Goal: Task Accomplishment & Management: Manage account settings

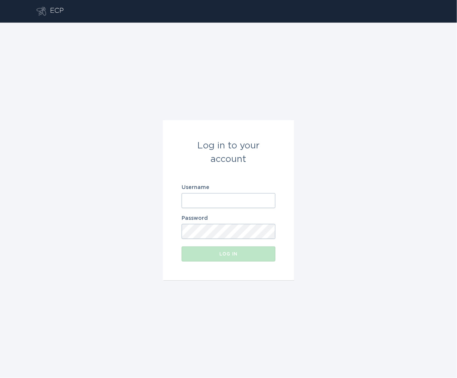
click at [198, 48] on div "Log in to your account Username Password Log in" at bounding box center [228, 200] width 457 height 355
drag, startPoint x: 196, startPoint y: 199, endPoint x: 198, endPoint y: 205, distance: 6.6
click at [196, 199] on input "Username" at bounding box center [229, 200] width 94 height 15
type input "[PERSON_NAME][EMAIL_ADDRESS][DOMAIN_NAME]"
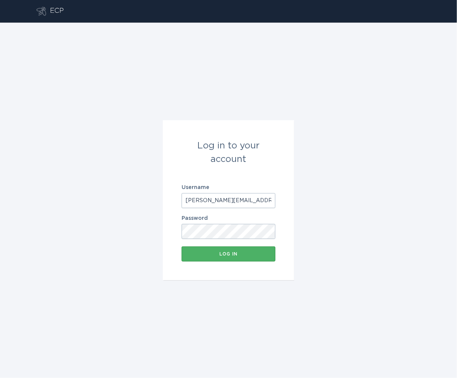
click at [221, 248] on button "Log in" at bounding box center [229, 253] width 94 height 15
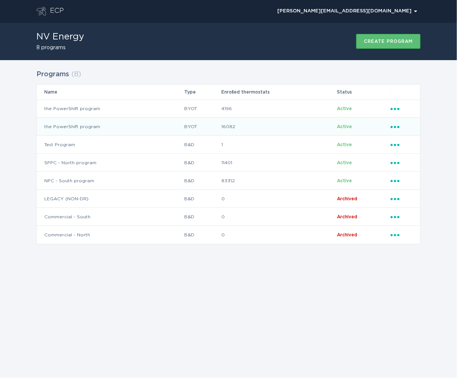
click at [197, 128] on td "BYOT" at bounding box center [202, 126] width 37 height 18
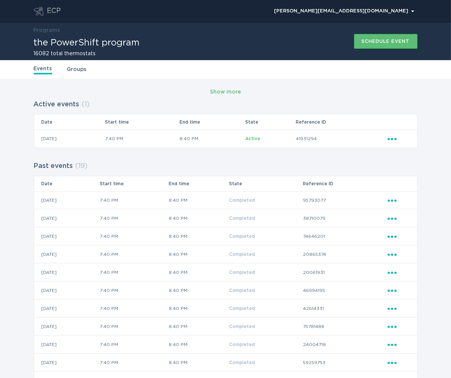
click at [85, 69] on link "Groups" at bounding box center [77, 69] width 20 height 8
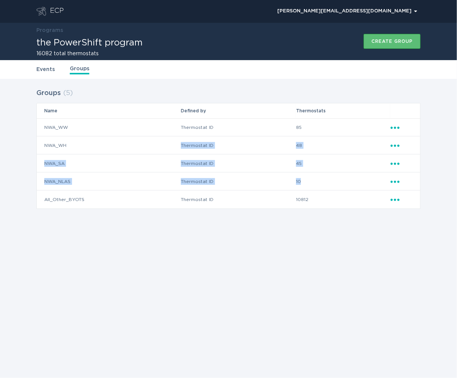
drag, startPoint x: 354, startPoint y: 183, endPoint x: 170, endPoint y: 147, distance: 188.1
click at [170, 147] on tbody "NWA_WW Thermostat ID 85 Ellipsis NWA_WH Thermostat ID 48 Ellipsis NWA_SA Thermo…" at bounding box center [229, 163] width 384 height 90
drag, startPoint x: 170, startPoint y: 147, endPoint x: 231, endPoint y: 207, distance: 85.5
click at [231, 207] on td "Thermostat ID" at bounding box center [238, 199] width 115 height 18
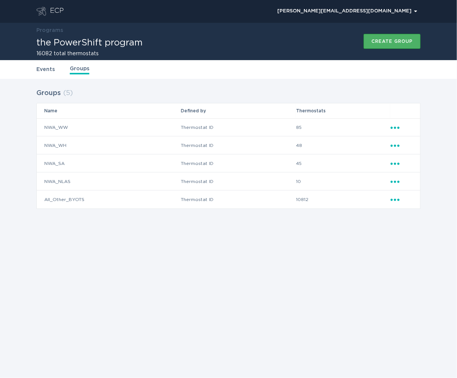
click at [407, 45] on button "Create group" at bounding box center [392, 41] width 57 height 15
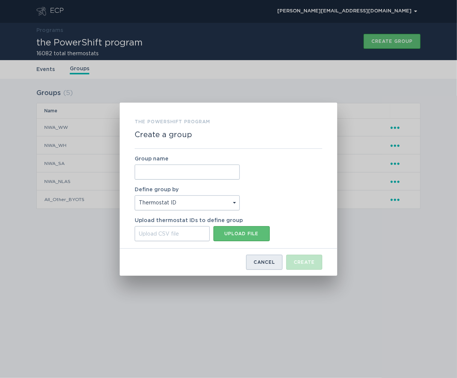
click at [265, 266] on button "Cancel" at bounding box center [264, 261] width 36 height 15
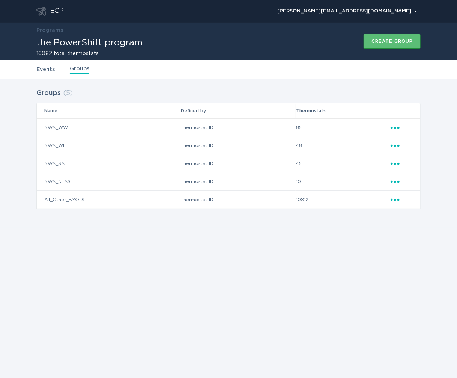
click at [51, 76] on div "Events Groups" at bounding box center [228, 69] width 384 height 19
click at [45, 68] on link "Events" at bounding box center [45, 69] width 18 height 8
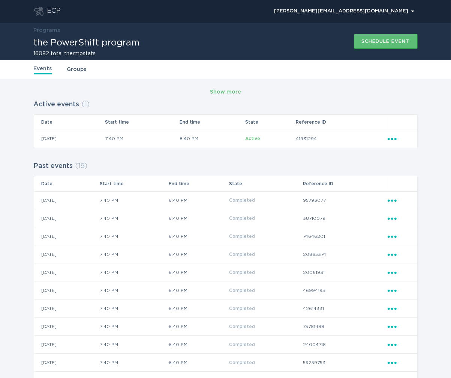
click at [53, 14] on div "ECP" at bounding box center [54, 11] width 14 height 9
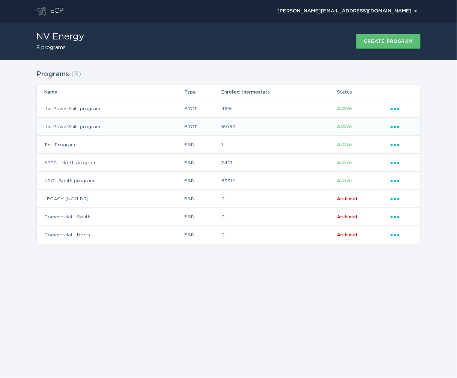
click at [396, 129] on div "Ellipsis" at bounding box center [402, 126] width 22 height 8
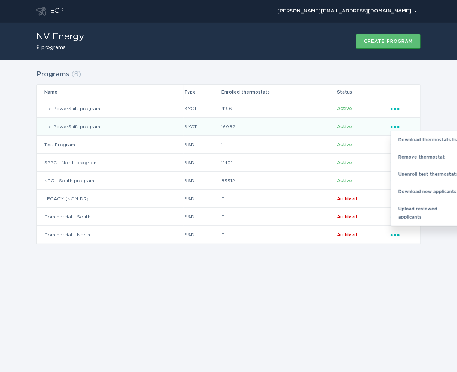
drag, startPoint x: 367, startPoint y: 129, endPoint x: 353, endPoint y: 134, distance: 15.0
click at [353, 134] on td "Active" at bounding box center [363, 126] width 53 height 18
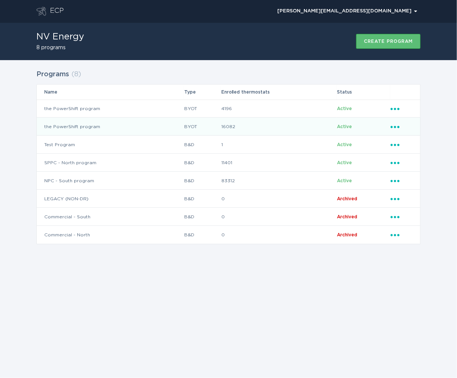
click at [399, 128] on icon "Ellipsis" at bounding box center [396, 125] width 11 height 6
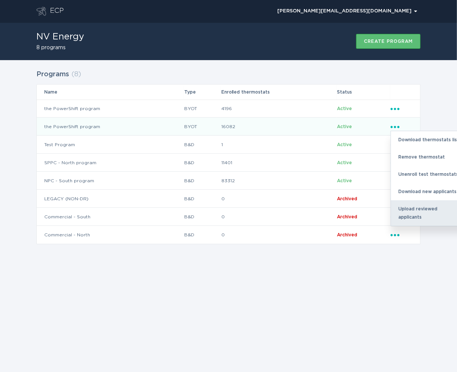
click at [424, 211] on div "Upload reviewed applicants" at bounding box center [430, 213] width 78 height 26
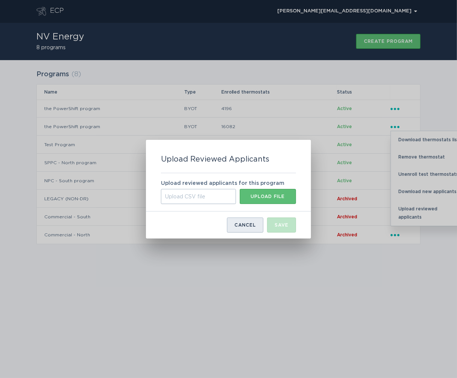
click at [251, 227] on button "Cancel" at bounding box center [245, 224] width 36 height 15
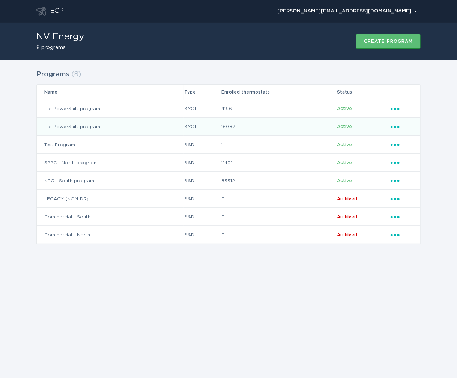
click at [396, 129] on div "Ellipsis" at bounding box center [402, 126] width 22 height 8
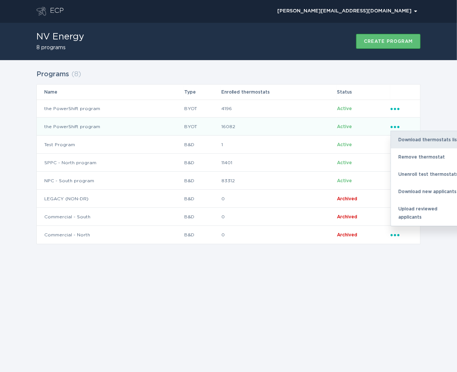
click at [434, 143] on div "Download thermostats list" at bounding box center [430, 139] width 78 height 17
click at [421, 172] on div "Unenroll test thermostats" at bounding box center [430, 174] width 78 height 17
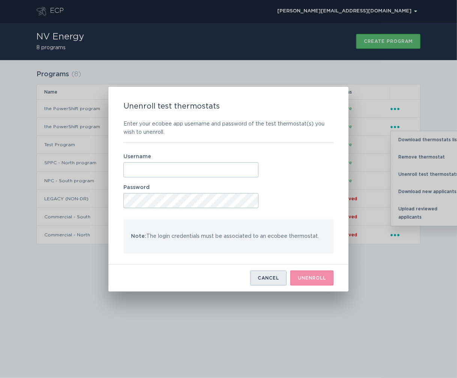
click at [253, 272] on button "Cancel" at bounding box center [268, 277] width 36 height 15
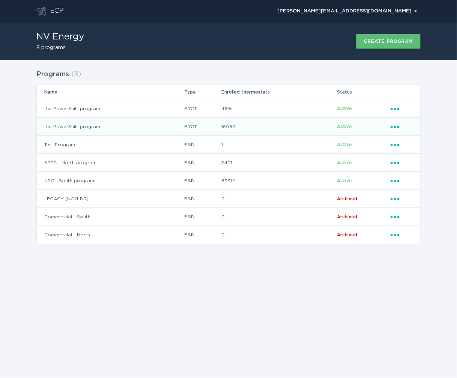
click at [398, 129] on div "Ellipsis" at bounding box center [402, 126] width 22 height 8
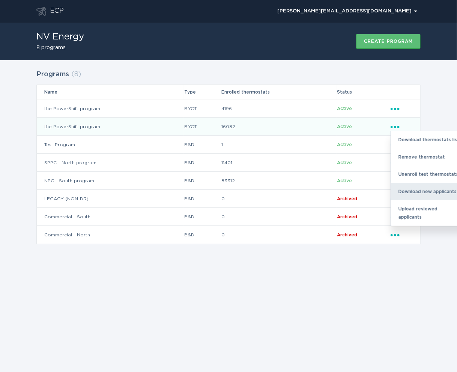
click at [426, 191] on div "Download new applicants" at bounding box center [430, 191] width 78 height 17
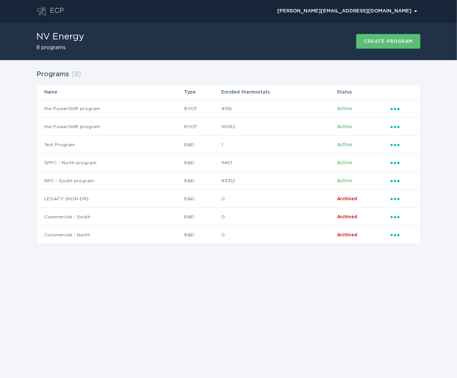
click at [438, 113] on div "Programs ( 8 ) Name Type Enrolled thermostats Status the PowerShift program BYO…" at bounding box center [228, 161] width 457 height 203
click at [399, 301] on div "ECP [PERSON_NAME][EMAIL_ADDRESS][DOMAIN_NAME] Chevron NV Energy 8 programs Crea…" at bounding box center [228, 189] width 457 height 378
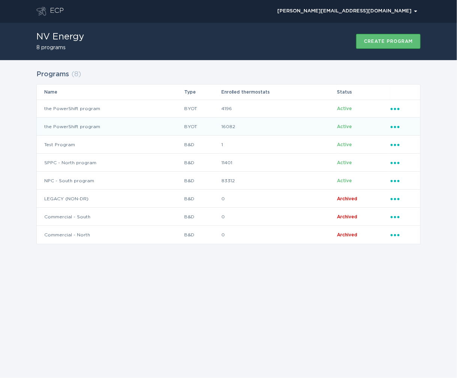
click at [170, 124] on td "the PowerShift program" at bounding box center [110, 126] width 147 height 18
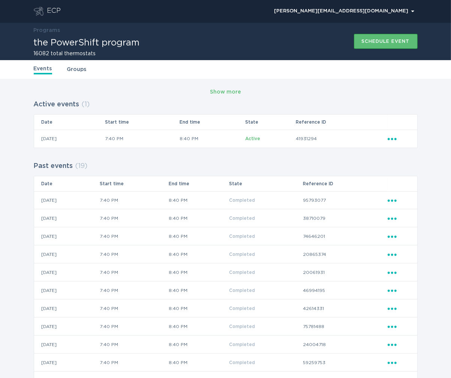
click at [81, 79] on div "Show more Active events ( 1 ) Date Start time End time State Reference ID [DATE…" at bounding box center [225, 316] width 451 height 474
click at [71, 75] on div "Events Groups" at bounding box center [226, 69] width 384 height 19
click at [77, 73] on link "Groups" at bounding box center [77, 69] width 20 height 8
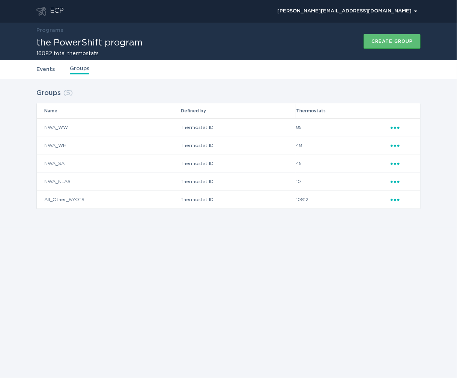
click at [397, 203] on div "Ellipsis" at bounding box center [402, 199] width 22 height 8
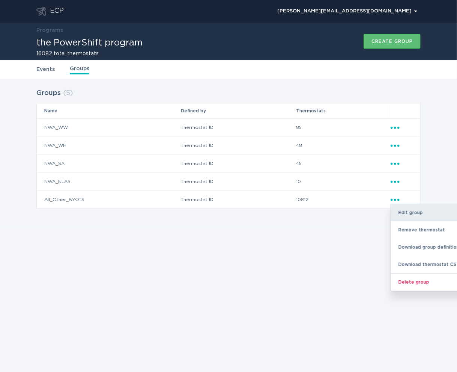
click at [420, 212] on div "Edit group" at bounding box center [430, 212] width 78 height 17
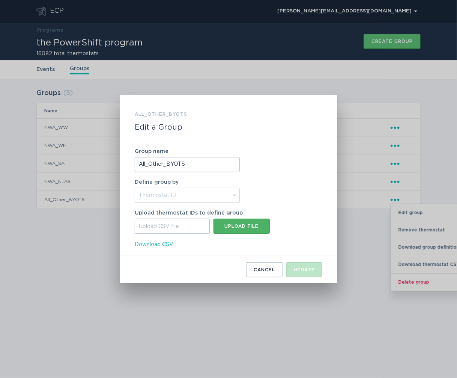
click at [257, 224] on div "Upload file" at bounding box center [241, 226] width 49 height 5
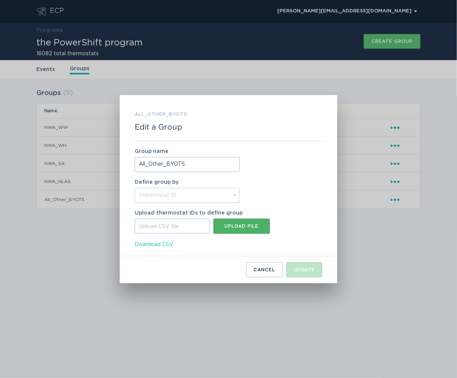
type input "C:\fakepath\Non Reliability List.csv"
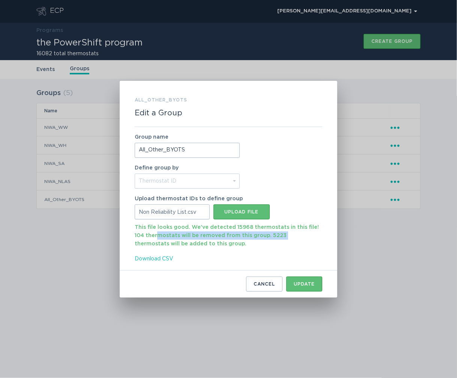
drag, startPoint x: 146, startPoint y: 233, endPoint x: 271, endPoint y: 239, distance: 125.1
click at [271, 239] on div "This file looks good. We've detected 15968 thermostats in this file! 104 thermo…" at bounding box center [229, 233] width 188 height 29
drag, startPoint x: 271, startPoint y: 239, endPoint x: 227, endPoint y: 238, distance: 43.9
click at [227, 238] on div "This file looks good. We've detected 15968 thermostats in this file! 104 thermo…" at bounding box center [229, 233] width 188 height 29
click at [235, 235] on div "This file looks good. We've detected 15968 thermostats in this file! 104 thermo…" at bounding box center [229, 233] width 188 height 29
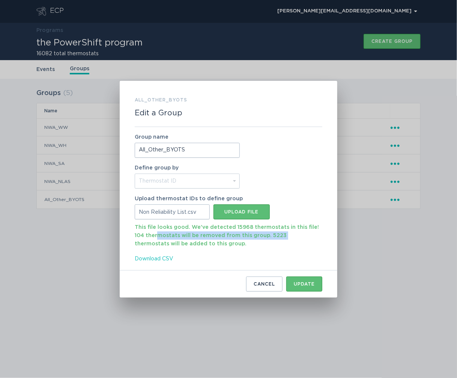
click at [262, 235] on div "This file looks good. We've detected 15968 thermostats in this file! 104 thermo…" at bounding box center [229, 233] width 188 height 29
drag, startPoint x: 254, startPoint y: 237, endPoint x: 284, endPoint y: 238, distance: 30.0
click at [284, 238] on div "This file looks good. We've detected 15968 thermostats in this file! 104 thermo…" at bounding box center [229, 233] width 188 height 29
drag, startPoint x: 284, startPoint y: 238, endPoint x: 272, endPoint y: 240, distance: 12.3
click at [266, 239] on div "This file looks good. We've detected 15968 thermostats in this file! 104 thermo…" at bounding box center [229, 233] width 188 height 29
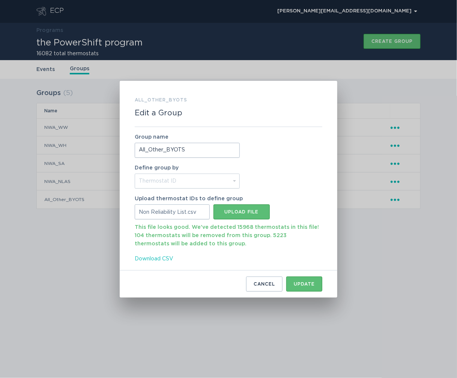
click at [230, 244] on div "This file looks good. We've detected 15968 thermostats in this file! 104 thermo…" at bounding box center [229, 233] width 188 height 29
click at [311, 283] on div "Update" at bounding box center [304, 283] width 21 height 5
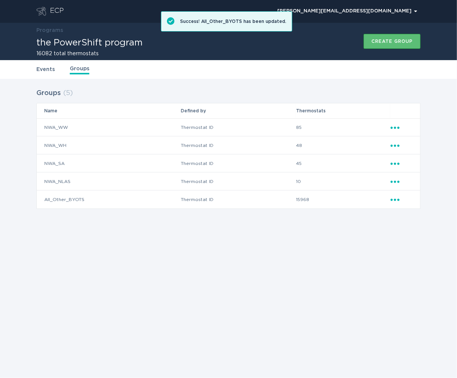
click at [403, 179] on div "Ellipsis" at bounding box center [402, 181] width 22 height 8
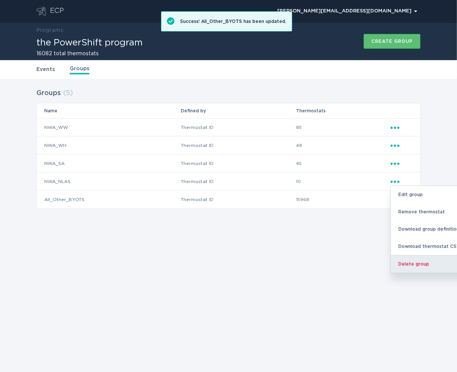
click at [411, 263] on div "Delete group" at bounding box center [430, 264] width 78 height 18
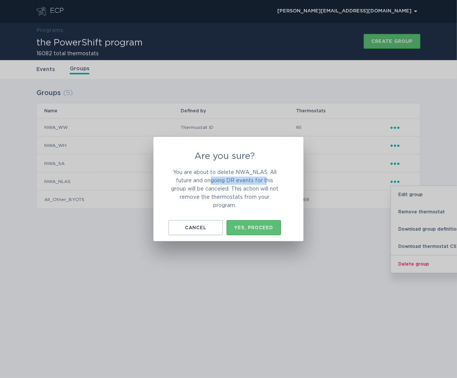
drag, startPoint x: 232, startPoint y: 182, endPoint x: 266, endPoint y: 181, distance: 34.2
click at [266, 181] on p "You are about to delete NWA_NLAS. All future and ongoing DR events for this gro…" at bounding box center [225, 188] width 113 height 41
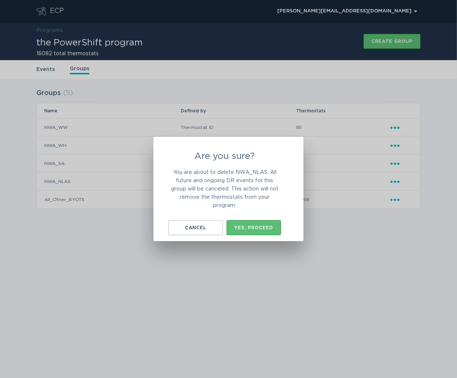
drag, startPoint x: 266, startPoint y: 181, endPoint x: 202, endPoint y: 183, distance: 63.5
click at [204, 183] on p "You are about to delete NWA_NLAS. All future and ongoing DR events for this gro…" at bounding box center [225, 188] width 113 height 41
drag, startPoint x: 188, startPoint y: 188, endPoint x: 251, endPoint y: 190, distance: 63.1
click at [251, 190] on div "Are you sure? You are about to delete NWA_NLAS. All future and ongoing DR event…" at bounding box center [228, 189] width 150 height 104
drag, startPoint x: 251, startPoint y: 190, endPoint x: 245, endPoint y: 190, distance: 6.1
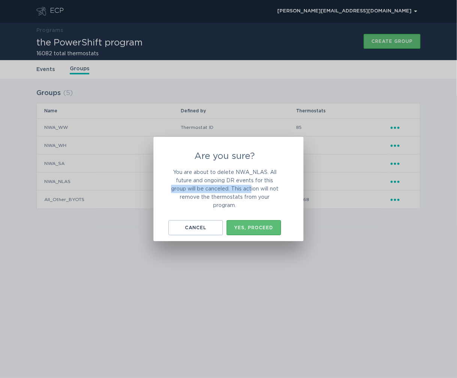
click at [245, 190] on p "You are about to delete NWA_NLAS. All future and ongoing DR events for this gro…" at bounding box center [225, 188] width 113 height 41
click at [233, 191] on p "You are about to delete NWA_NLAS. All future and ongoing DR events for this gro…" at bounding box center [225, 188] width 113 height 41
drag, startPoint x: 182, startPoint y: 195, endPoint x: 248, endPoint y: 197, distance: 65.7
click at [248, 197] on p "You are about to delete NWA_NLAS. All future and ongoing DR events for this gro…" at bounding box center [225, 188] width 113 height 41
drag, startPoint x: 248, startPoint y: 197, endPoint x: 220, endPoint y: 197, distance: 27.8
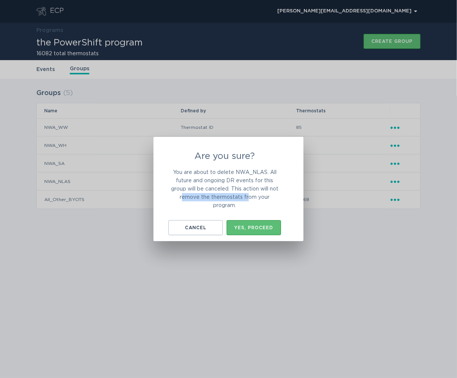
click at [216, 197] on p "You are about to delete NWA_NLAS. All future and ongoing DR events for this gro…" at bounding box center [225, 188] width 113 height 41
click at [245, 229] on div "Yes, proceed" at bounding box center [253, 227] width 47 height 5
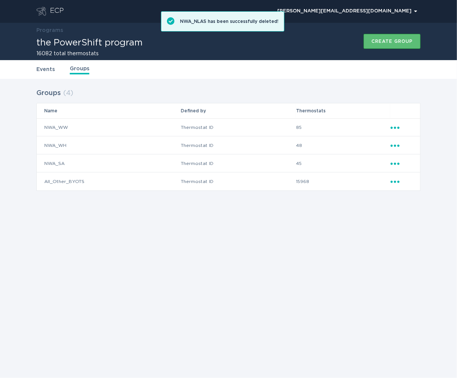
click at [395, 163] on icon "Popover menu" at bounding box center [395, 164] width 9 height 2
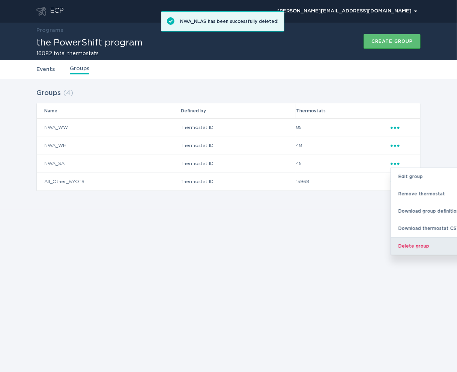
click at [407, 244] on div "Delete group" at bounding box center [430, 246] width 78 height 18
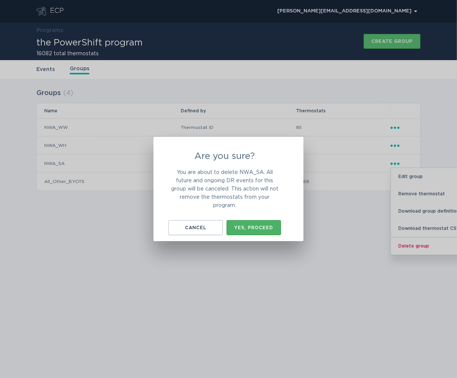
click at [256, 225] on div "Yes, proceed" at bounding box center [253, 227] width 47 height 5
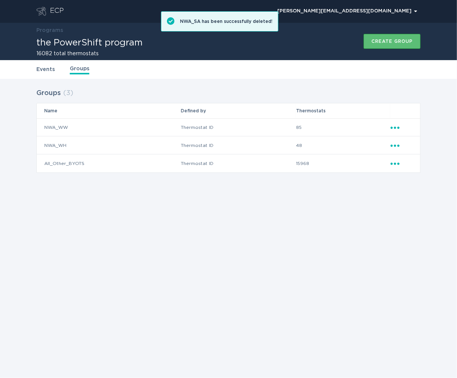
click at [397, 149] on td "Ellipsis" at bounding box center [405, 145] width 30 height 18
click at [389, 147] on td "48" at bounding box center [343, 145] width 95 height 18
click at [398, 146] on icon "Ellipsis" at bounding box center [396, 144] width 11 height 6
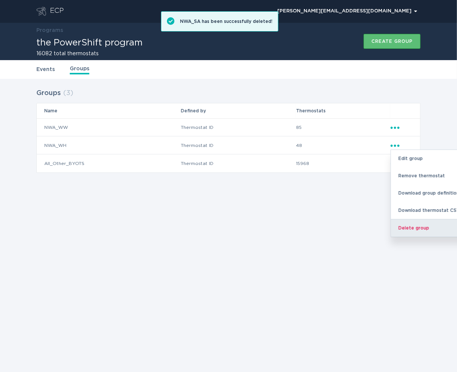
click at [403, 227] on div "Delete group" at bounding box center [430, 228] width 78 height 18
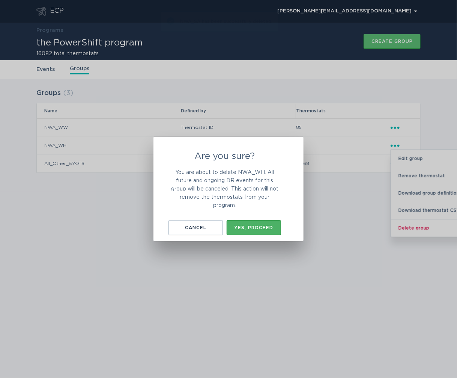
click at [267, 223] on button "Yes, proceed" at bounding box center [254, 227] width 54 height 15
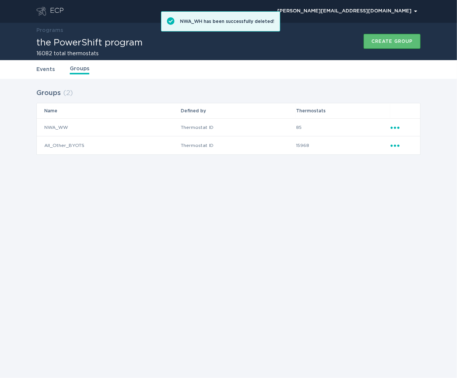
click at [400, 129] on icon "Ellipsis" at bounding box center [396, 126] width 11 height 6
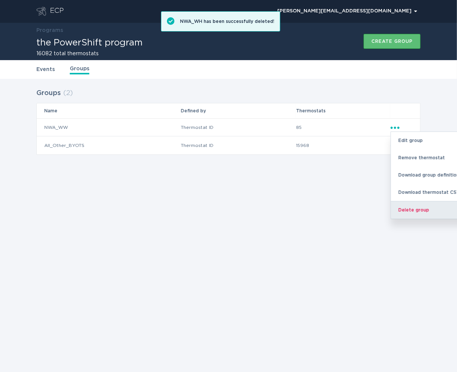
click at [411, 213] on div "Delete group" at bounding box center [430, 210] width 78 height 18
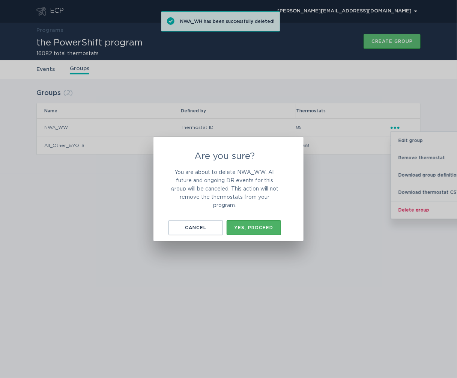
click at [271, 224] on button "Yes, proceed" at bounding box center [254, 227] width 54 height 15
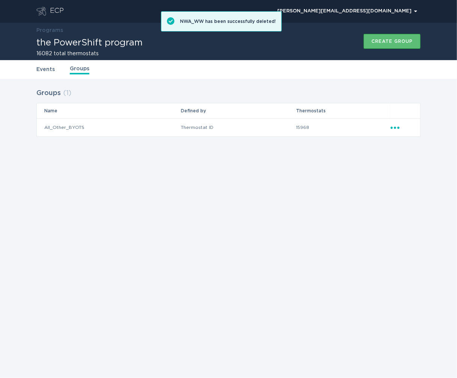
click at [66, 191] on div "ECP [PERSON_NAME][EMAIL_ADDRESS][DOMAIN_NAME] Chevron Programs the PowerShift p…" at bounding box center [228, 189] width 457 height 378
click at [407, 45] on button "Create group" at bounding box center [392, 41] width 57 height 15
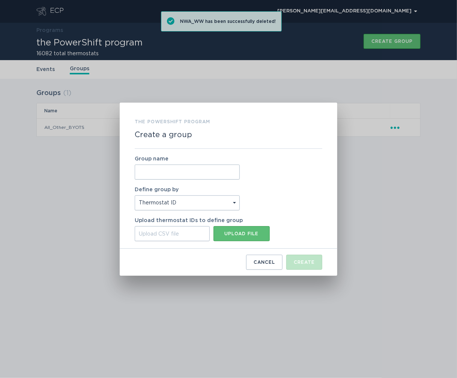
click at [229, 164] on div "Group name" at bounding box center [187, 167] width 105 height 23
click at [226, 177] on input "Group name" at bounding box center [187, 171] width 105 height 15
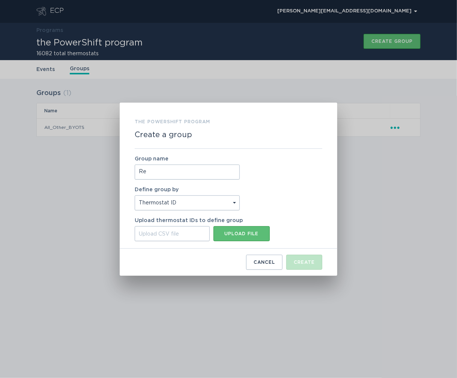
type input "R"
type input "Reliability Subs Groups"
click at [242, 239] on button "Upload file" at bounding box center [242, 233] width 56 height 15
type input "C:\fakepath\Cabana and Sahara Subs Serials.csv"
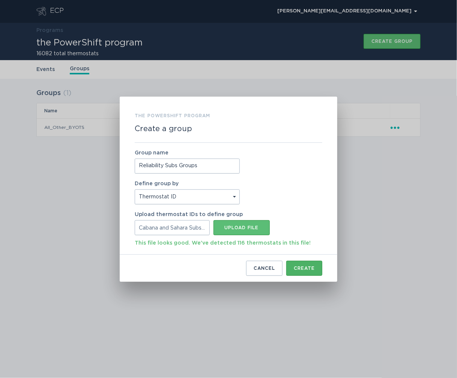
click at [310, 270] on div "Create" at bounding box center [304, 268] width 21 height 5
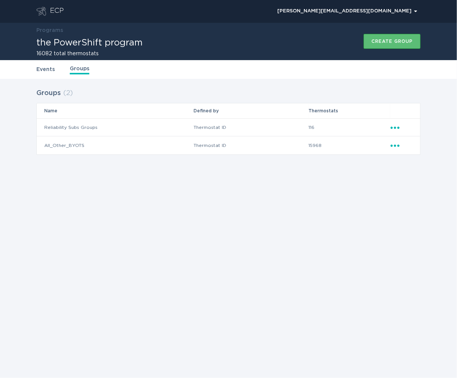
click at [187, 200] on div "ECP [PERSON_NAME][EMAIL_ADDRESS][DOMAIN_NAME] Chevron Programs the PowerShift p…" at bounding box center [228, 189] width 457 height 378
click at [52, 74] on div "Events Groups" at bounding box center [228, 69] width 384 height 19
click at [52, 68] on link "Events" at bounding box center [45, 69] width 18 height 8
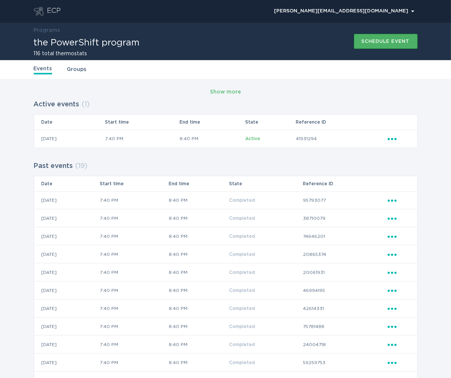
click at [379, 47] on button "Schedule event" at bounding box center [386, 41] width 64 height 15
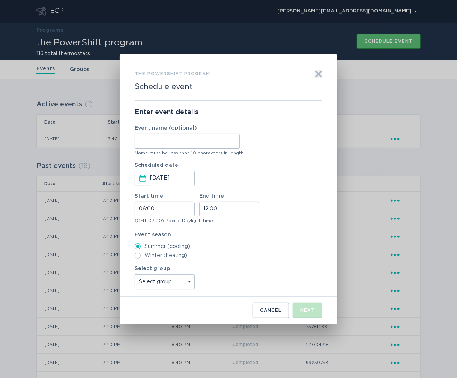
click at [179, 134] on input "Event name (optional)" at bounding box center [187, 141] width 105 height 15
click at [313, 72] on div "the PowerShift program Schedule event Exit" at bounding box center [229, 84] width 188 height 31
click at [318, 75] on icon "Exit" at bounding box center [319, 74] width 6 height 6
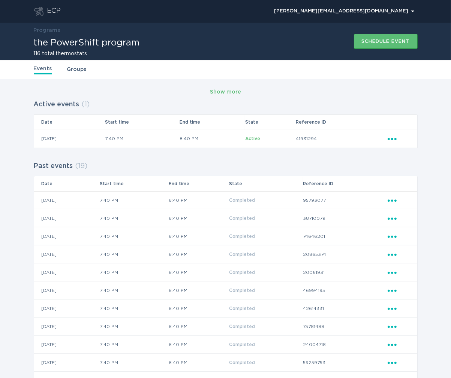
click at [397, 136] on icon "Ellipsis" at bounding box center [393, 137] width 11 height 6
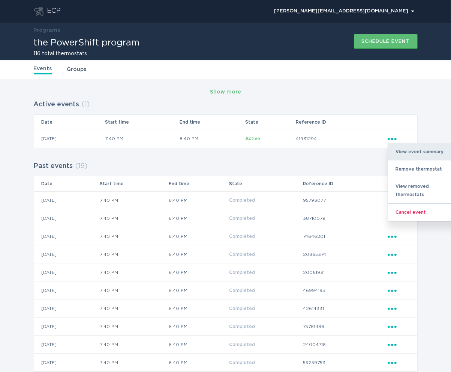
click at [422, 156] on div "View event summary" at bounding box center [427, 151] width 78 height 17
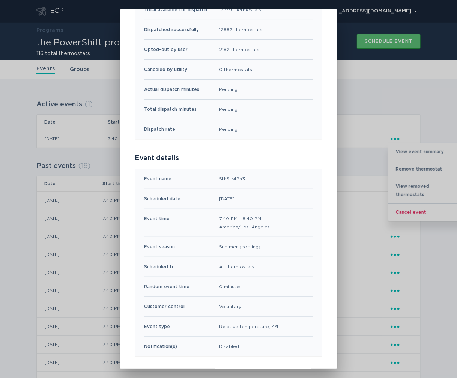
scroll to position [98, 0]
click at [224, 179] on div "SthStr4Ph3" at bounding box center [232, 178] width 26 height 8
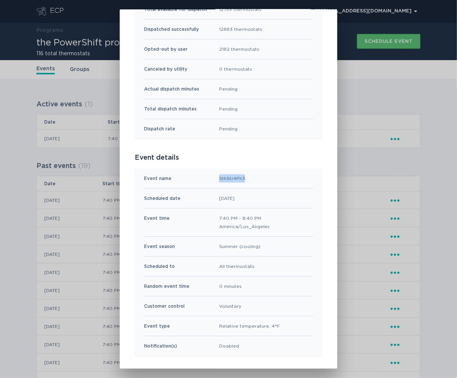
click at [224, 179] on div "SthStr4Ph3" at bounding box center [232, 178] width 26 height 8
copy div "SthStr4Ph3"
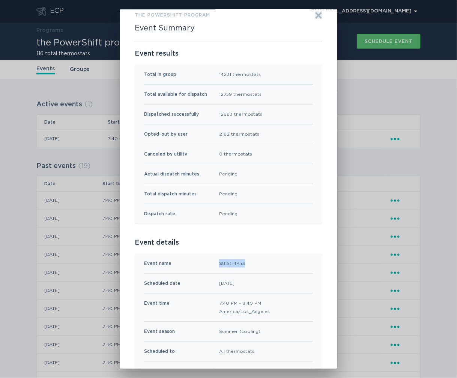
scroll to position [0, 0]
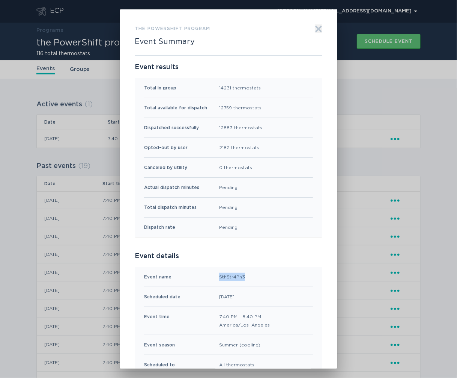
drag, startPoint x: 313, startPoint y: 32, endPoint x: 330, endPoint y: 37, distance: 18.0
click at [315, 32] on icon "Exit" at bounding box center [319, 29] width 8 height 8
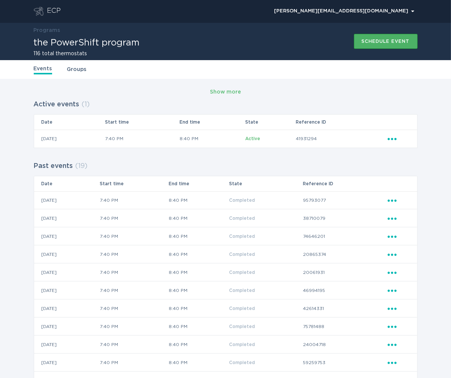
click at [386, 44] on div "Schedule event" at bounding box center [386, 41] width 48 height 5
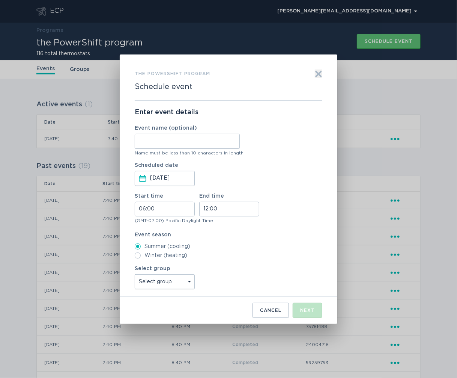
click at [174, 138] on input "Event name (optional)" at bounding box center [187, 141] width 105 height 15
paste input "SthStr4Ph3"
type input "SthStr4Ph3"
click at [161, 187] on div "Enter event details Event name (optional) SthStr4Ph3 Name must be less than 10 …" at bounding box center [229, 199] width 188 height 196
click at [180, 175] on input "[DATE]" at bounding box center [172, 178] width 44 height 14
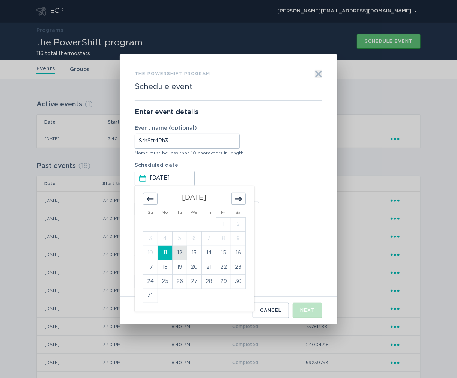
click at [180, 257] on td "12" at bounding box center [180, 252] width 15 height 14
type input "[DATE]"
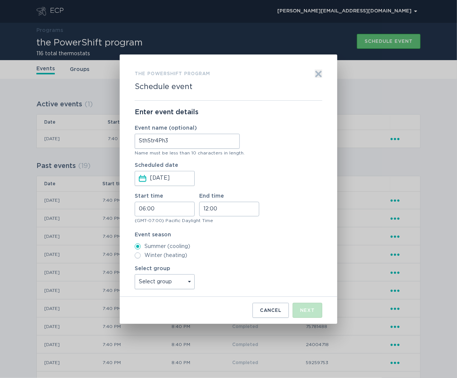
click at [152, 208] on input "06:00" at bounding box center [165, 209] width 60 height 15
click at [143, 257] on li "19" at bounding box center [145, 260] width 21 height 9
type input "19:00"
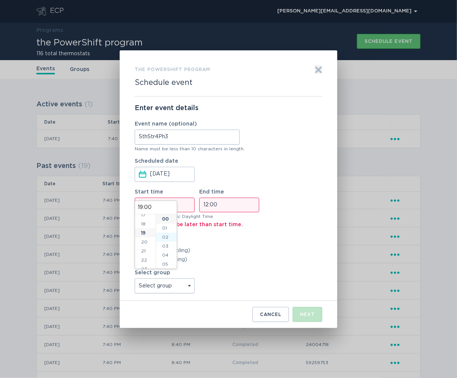
scroll to position [162, 0]
click at [169, 241] on li "40" at bounding box center [166, 241] width 21 height 9
type input "19:40"
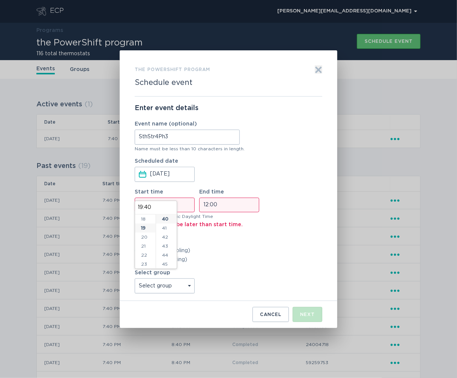
click at [248, 197] on label "End time 12:00" at bounding box center [229, 200] width 60 height 23
click at [248, 197] on input "12:00" at bounding box center [229, 204] width 60 height 15
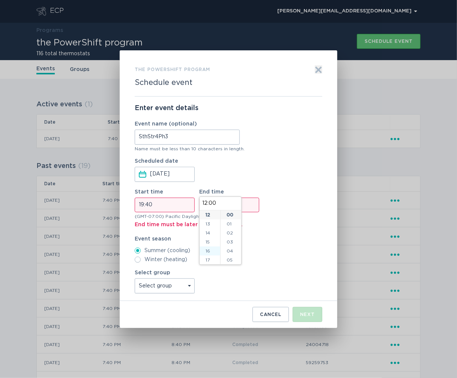
scroll to position [162, 0]
click at [203, 233] on li "20" at bounding box center [210, 232] width 21 height 9
type input "20:00"
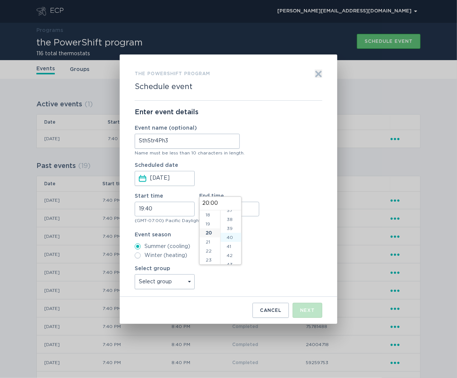
click at [230, 238] on li "40" at bounding box center [231, 237] width 21 height 9
type input "20:40"
click at [268, 233] on label "Event season" at bounding box center [229, 234] width 188 height 5
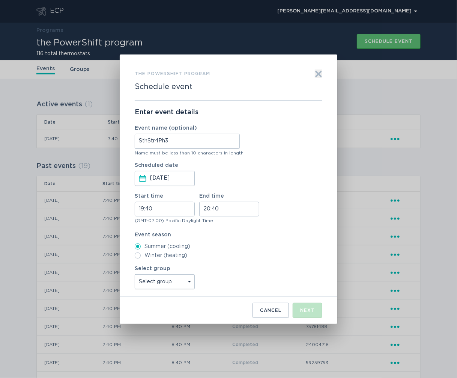
click at [166, 279] on select "Select group Reliability Subs Groups All thermostats All_Other_BYOTS" at bounding box center [165, 281] width 60 height 15
select select "a10d37f0035f4af38561f49ec92f397c"
click at [135, 274] on select "Select group Reliability Subs Groups All thermostats All_Other_BYOTS" at bounding box center [165, 281] width 60 height 15
click at [318, 306] on button "Next" at bounding box center [308, 309] width 30 height 15
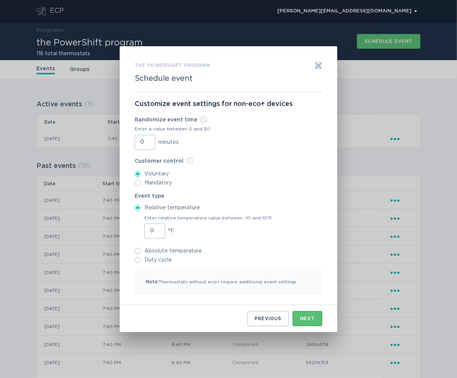
drag, startPoint x: 157, startPoint y: 226, endPoint x: 159, endPoint y: 230, distance: 4.5
click at [158, 226] on input "0" at bounding box center [154, 230] width 21 height 15
click at [159, 230] on input "1" at bounding box center [154, 230] width 21 height 15
click at [159, 230] on input "2" at bounding box center [154, 230] width 21 height 15
click at [159, 230] on input "3" at bounding box center [154, 230] width 21 height 15
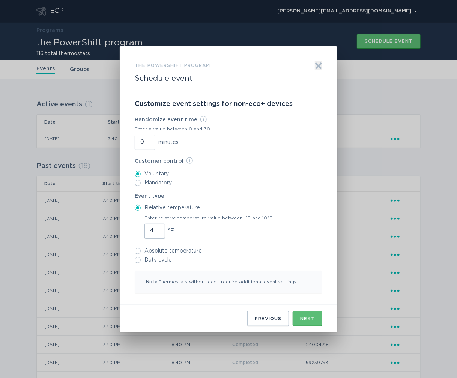
type input "4"
click at [159, 230] on input "4" at bounding box center [154, 230] width 21 height 15
click at [314, 320] on div "Next" at bounding box center [307, 318] width 15 height 5
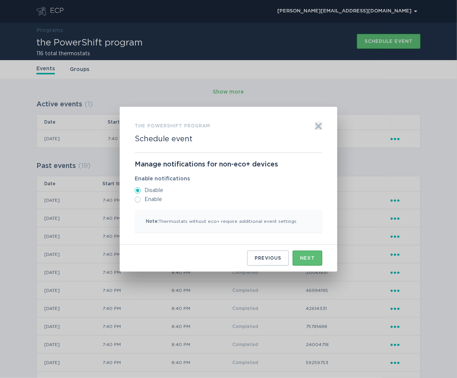
click at [305, 250] on div "Previous Next" at bounding box center [229, 254] width 188 height 21
click at [306, 254] on button "Next" at bounding box center [308, 257] width 30 height 15
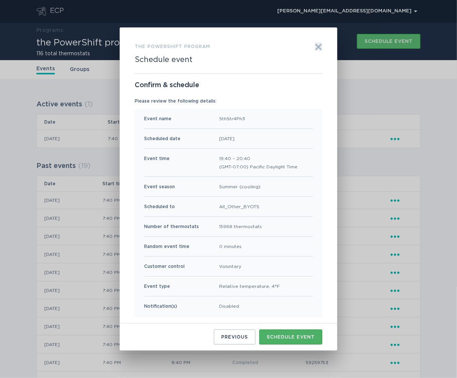
click at [269, 339] on button "Schedule event" at bounding box center [290, 336] width 63 height 15
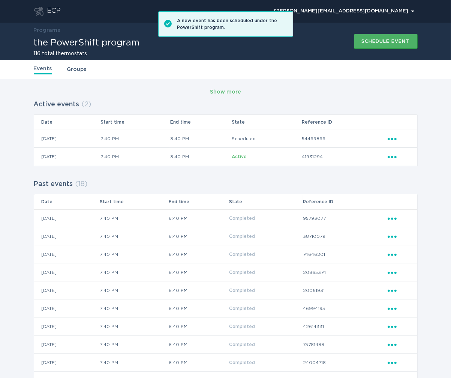
click at [383, 47] on button "Schedule event" at bounding box center [386, 41] width 64 height 15
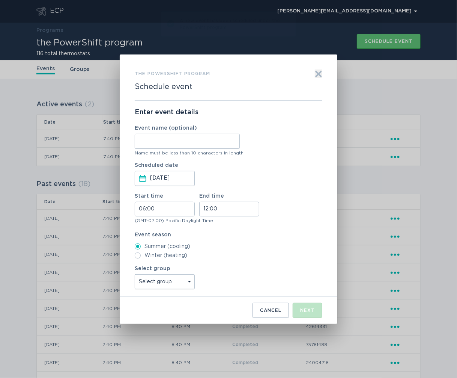
click at [180, 143] on input "Event name (optional)" at bounding box center [187, 141] width 105 height 15
type input "R"
type input "SubRelEven"
click at [180, 175] on input "[DATE]" at bounding box center [172, 178] width 44 height 14
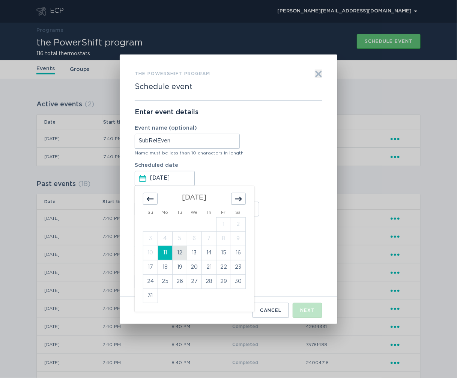
click at [179, 259] on td "12" at bounding box center [180, 252] width 15 height 14
type input "[DATE]"
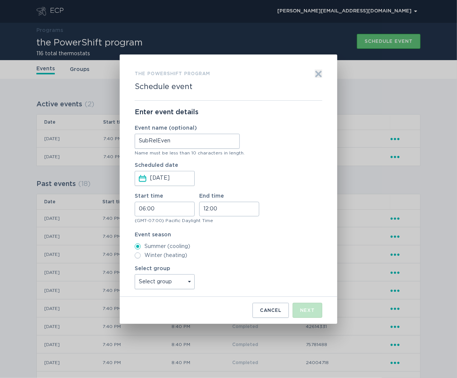
click at [241, 178] on div "Scheduled date [DATE] Press the down arrow key to interact with the calendar an…" at bounding box center [229, 174] width 188 height 23
click at [144, 213] on input "06:00" at bounding box center [165, 209] width 60 height 15
click at [149, 221] on li "18" at bounding box center [145, 218] width 21 height 9
type input "18:00"
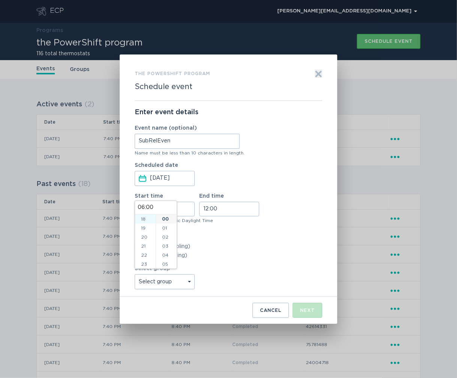
type input "18:00"
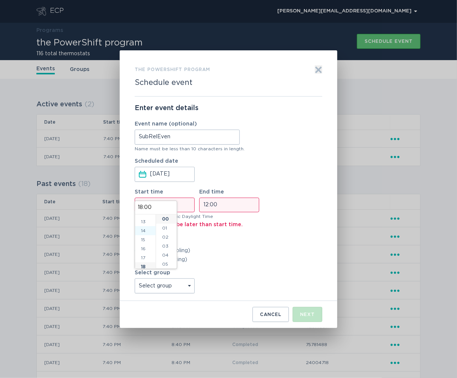
scroll to position [87, 0]
click at [148, 238] on li "16" at bounding box center [145, 238] width 21 height 9
type input "16:00"
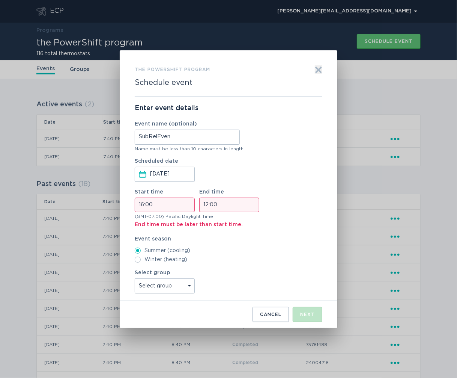
click at [219, 202] on input "12:00" at bounding box center [229, 204] width 60 height 15
click at [210, 253] on li "18" at bounding box center [210, 252] width 21 height 9
type input "18:00"
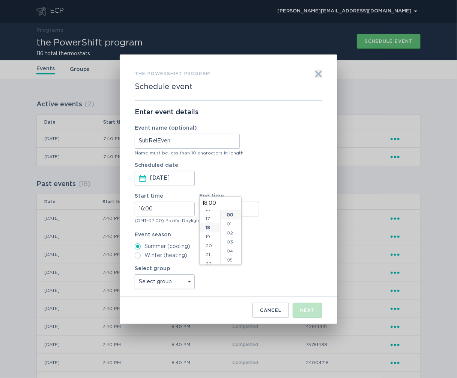
scroll to position [162, 0]
click at [294, 247] on label "Summer (cooling)" at bounding box center [229, 246] width 188 height 6
click at [141, 247] on input "Summer (cooling)" at bounding box center [138, 246] width 6 height 6
click at [172, 279] on select "Select group Reliability Subs Groups All thermostats All_Other_BYOTS" at bounding box center [165, 281] width 60 height 15
select select "208b3fcfe06945e2aa13d10856143a47"
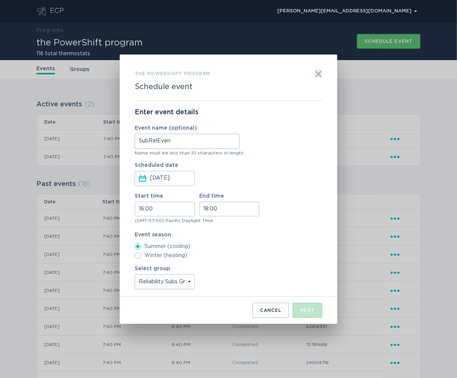
click at [135, 274] on select "Select group Reliability Subs Groups All thermostats All_Other_BYOTS" at bounding box center [165, 281] width 60 height 15
click at [234, 290] on div "Enter event details Event name (optional) SubRelEven Name must be less than 10 …" at bounding box center [229, 199] width 188 height 196
click at [313, 307] on button "Next" at bounding box center [308, 309] width 30 height 15
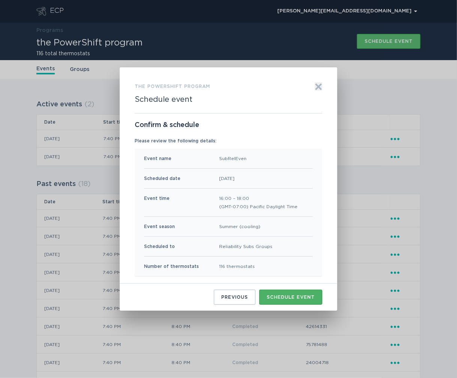
click at [292, 290] on button "Schedule event" at bounding box center [290, 296] width 63 height 15
click at [284, 294] on button "Schedule event" at bounding box center [290, 296] width 63 height 15
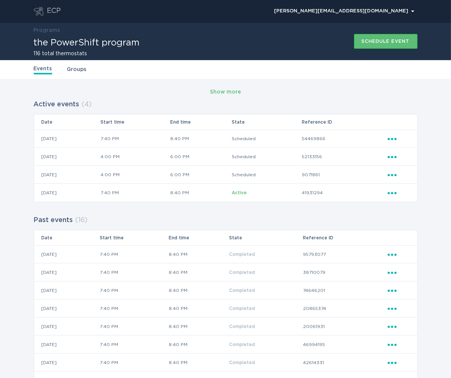
click at [396, 176] on icon "Ellipsis" at bounding box center [393, 173] width 11 height 6
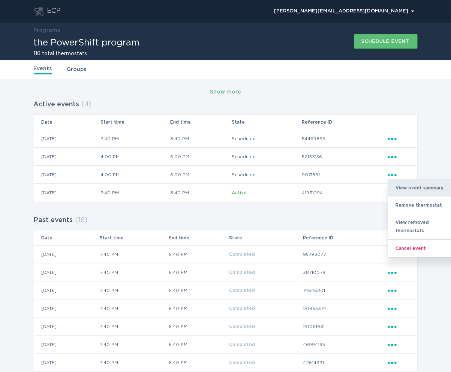
click at [399, 188] on div "View event summary" at bounding box center [427, 187] width 78 height 17
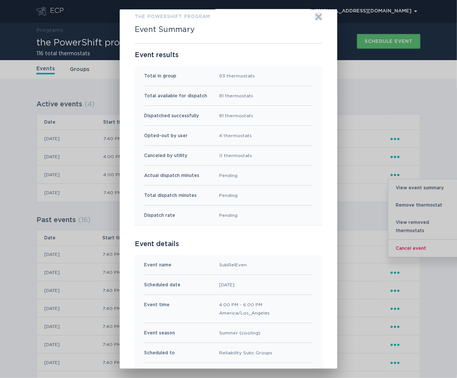
scroll to position [0, 0]
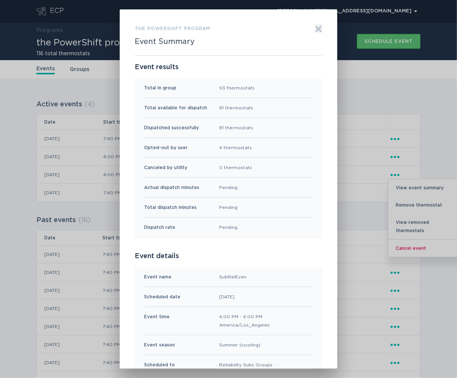
click at [318, 26] on icon "Exit" at bounding box center [319, 29] width 8 height 8
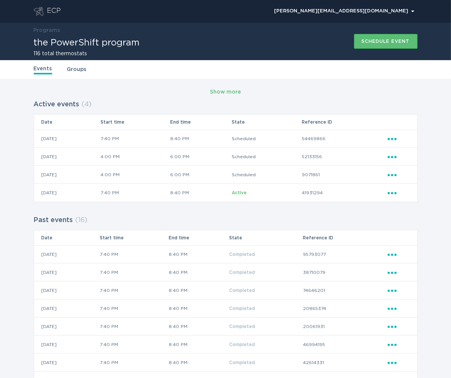
click at [394, 158] on icon "Ellipsis" at bounding box center [393, 155] width 11 height 6
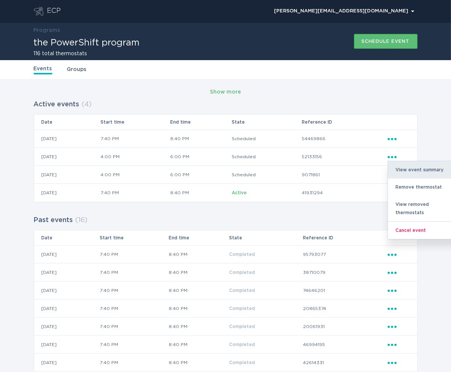
click at [404, 169] on div "View event summary" at bounding box center [427, 169] width 78 height 17
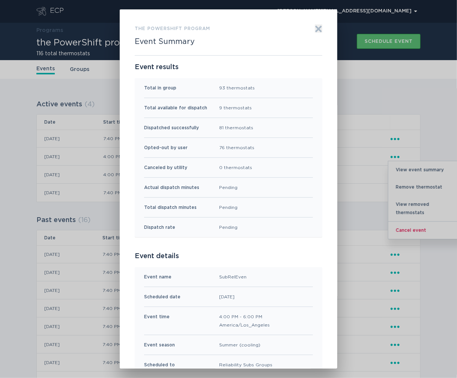
click at [315, 33] on div "Exit" at bounding box center [319, 39] width 8 height 31
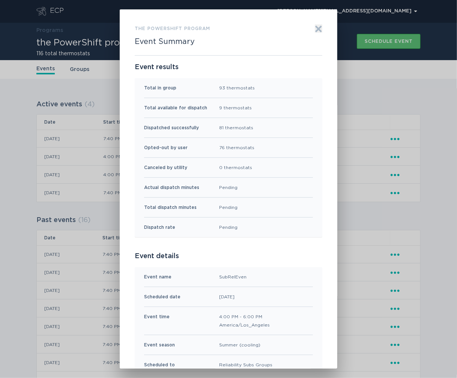
click at [317, 33] on div "Exit" at bounding box center [319, 39] width 8 height 31
click at [316, 30] on icon "Exit" at bounding box center [319, 29] width 8 height 8
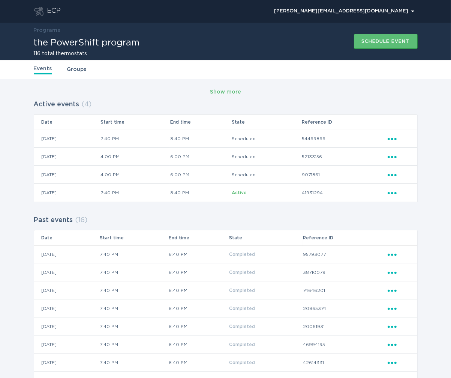
click at [394, 157] on icon "Ellipsis" at bounding box center [393, 155] width 11 height 6
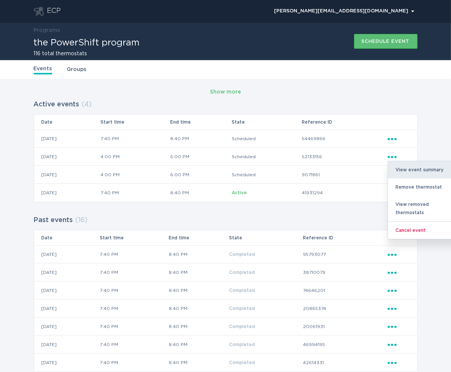
click at [403, 170] on div "View event summary" at bounding box center [427, 169] width 78 height 17
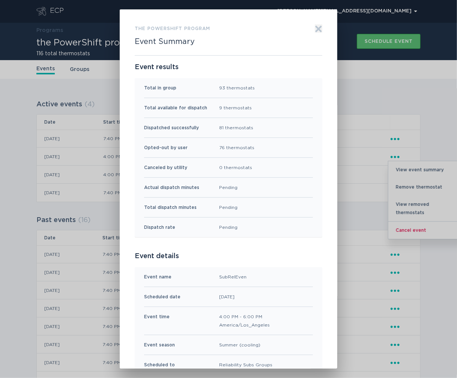
click at [315, 31] on icon "Exit" at bounding box center [319, 29] width 8 height 8
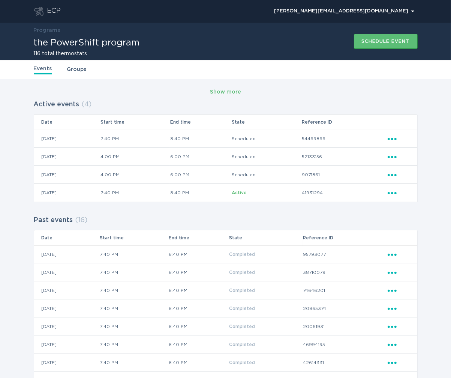
click at [386, 175] on td "9071861" at bounding box center [345, 175] width 86 height 18
click at [392, 174] on icon "Popover menu" at bounding box center [392, 175] width 9 height 2
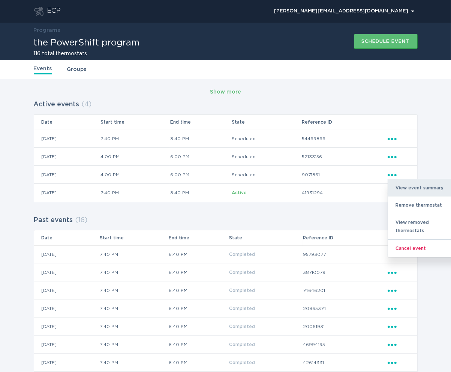
click at [405, 184] on div "View event summary" at bounding box center [427, 187] width 78 height 17
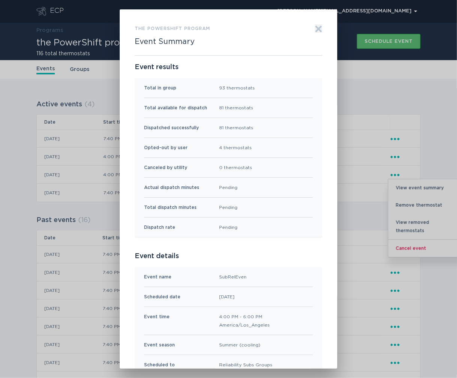
click at [318, 28] on icon "Exit" at bounding box center [319, 29] width 8 height 8
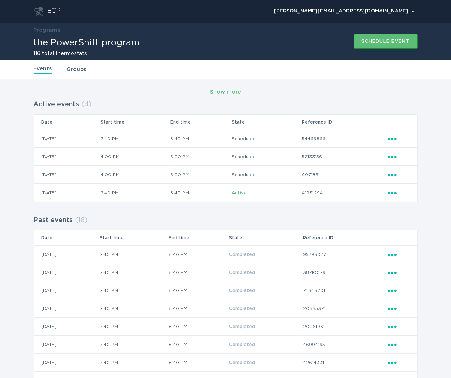
click at [394, 160] on div "Ellipsis" at bounding box center [399, 156] width 22 height 8
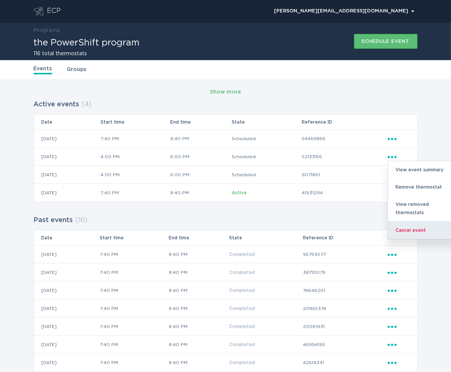
click at [423, 226] on div "Cancel event" at bounding box center [427, 230] width 78 height 18
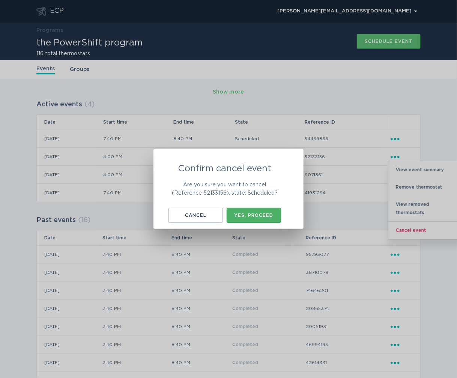
click at [260, 216] on div "Yes, proceed" at bounding box center [253, 215] width 47 height 5
